Goal: Download file/media

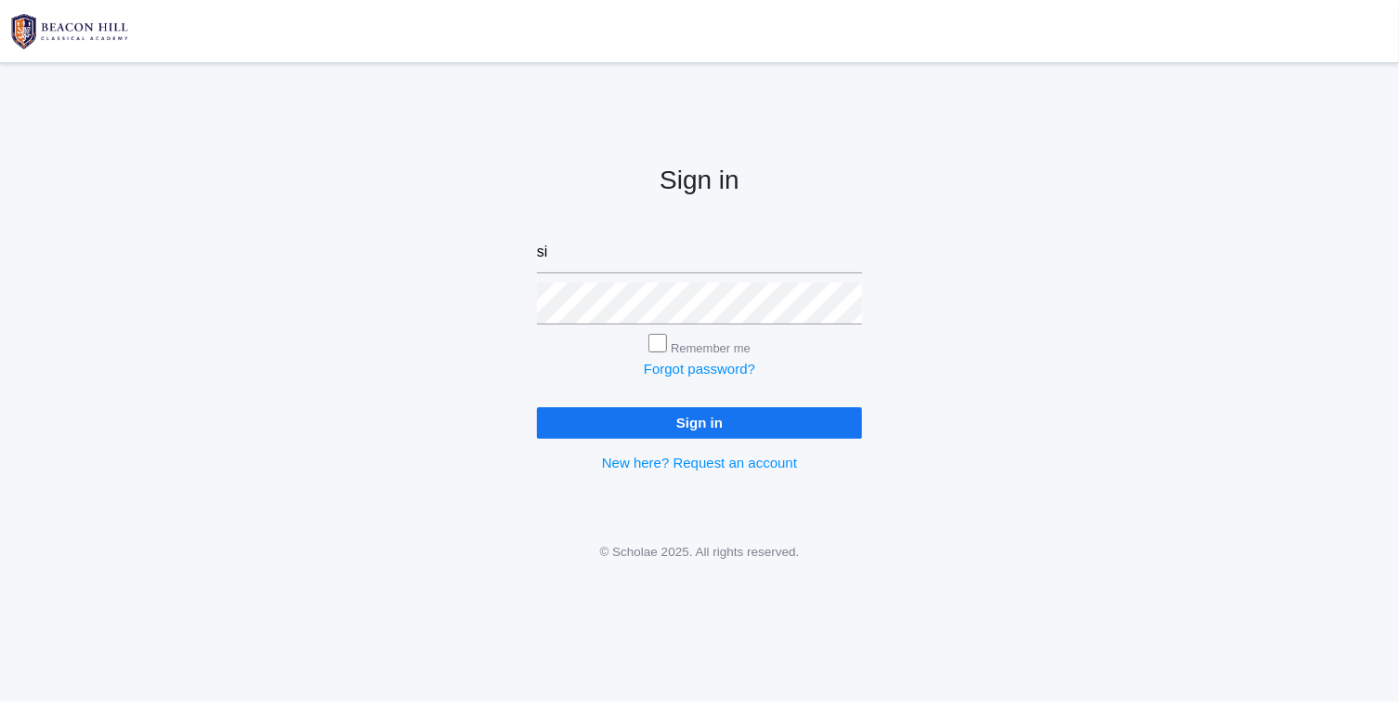
type input "s"
type input "isaiah419n10@protonmail.com"
click at [728, 429] on input "Sign in" at bounding box center [699, 422] width 325 height 31
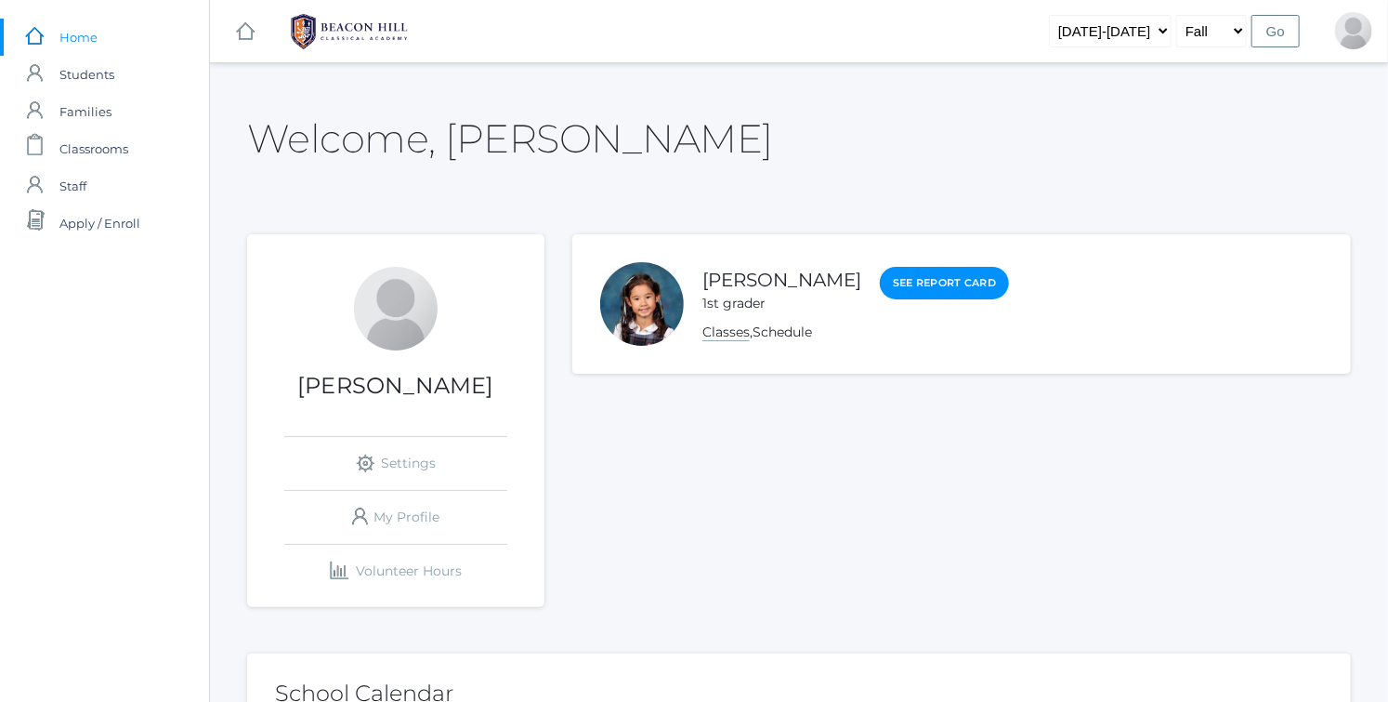
click at [723, 330] on link "Classes" at bounding box center [725, 332] width 47 height 18
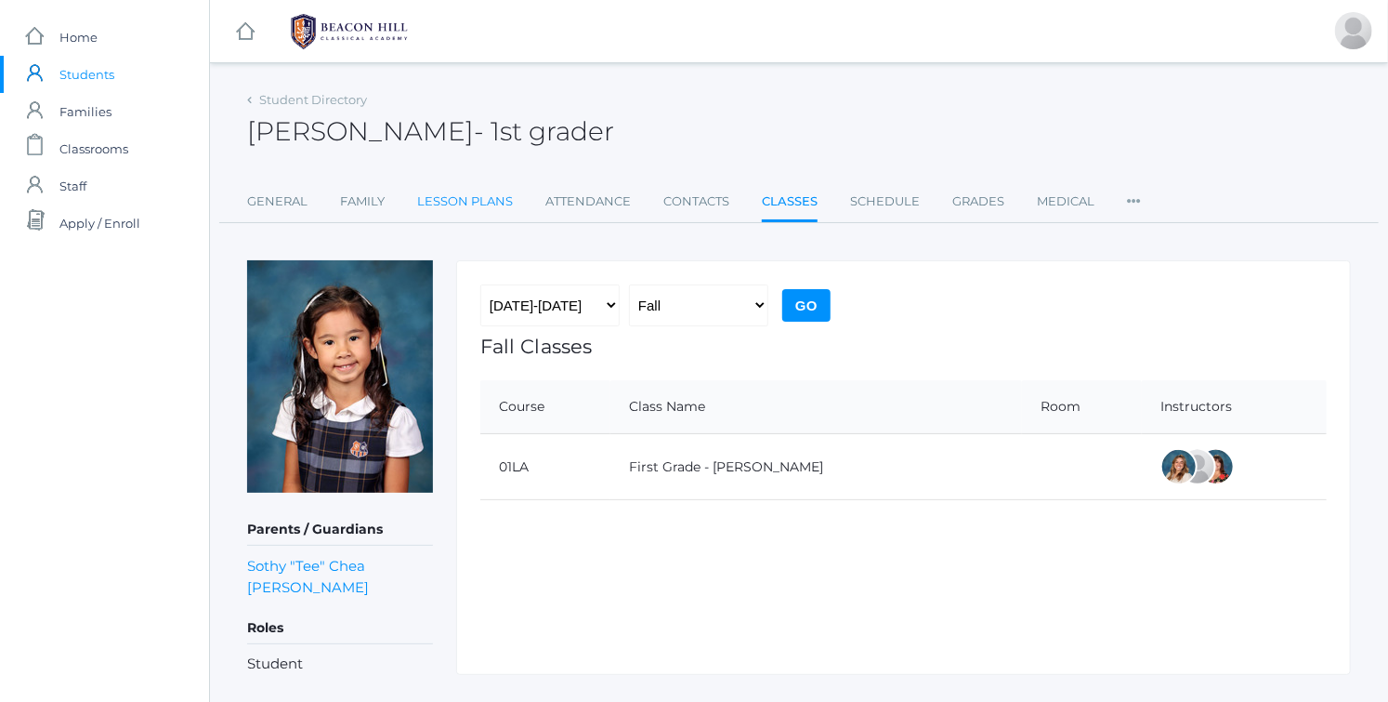
click at [482, 204] on link "Lesson Plans" at bounding box center [465, 201] width 96 height 37
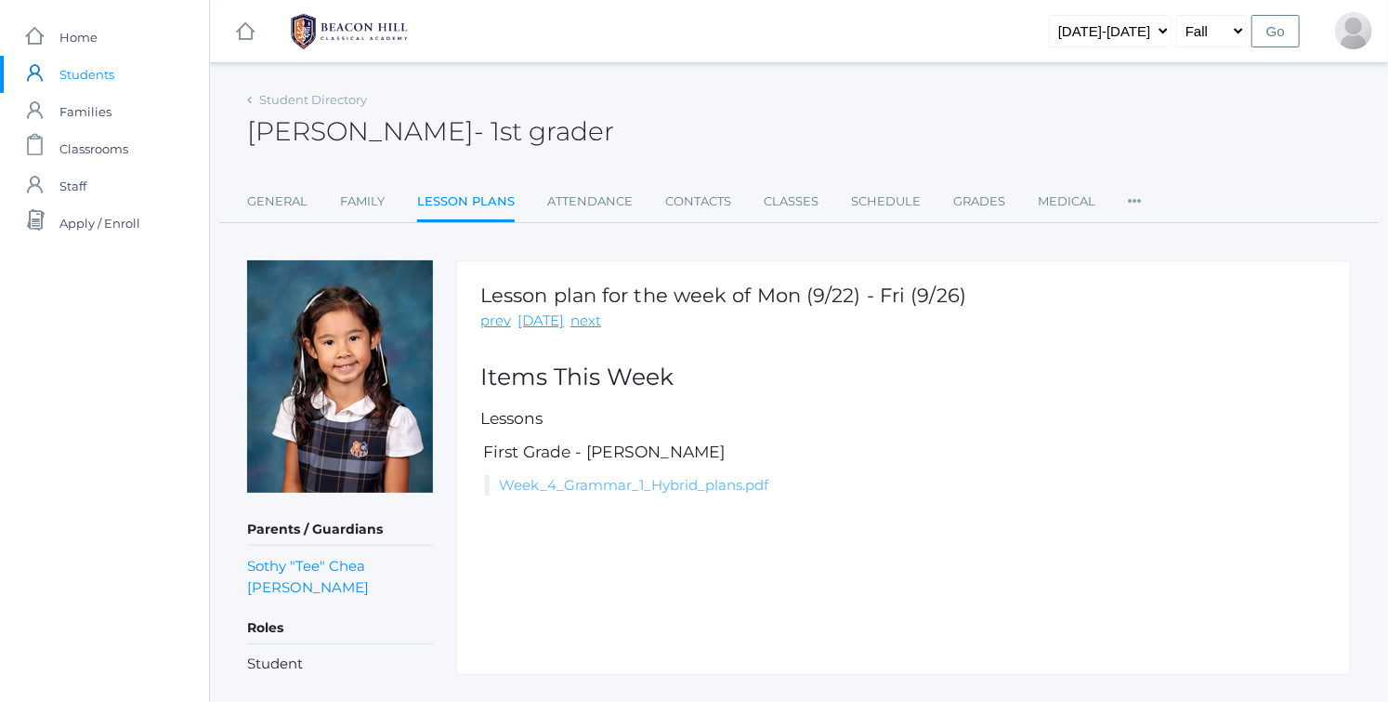
click at [569, 479] on link "Week_4_Grammar_1_Hybrid_plans.pdf" at bounding box center [633, 485] width 269 height 18
